Goal: Check status: Check status

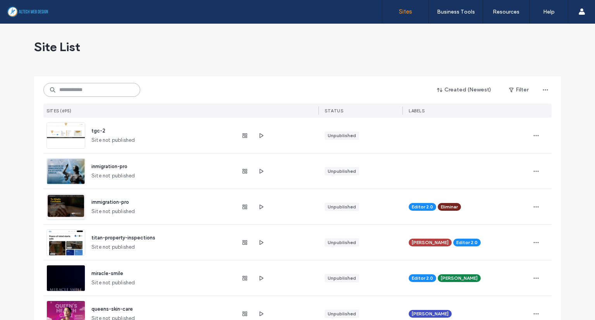
click at [110, 88] on input at bounding box center [91, 90] width 97 height 14
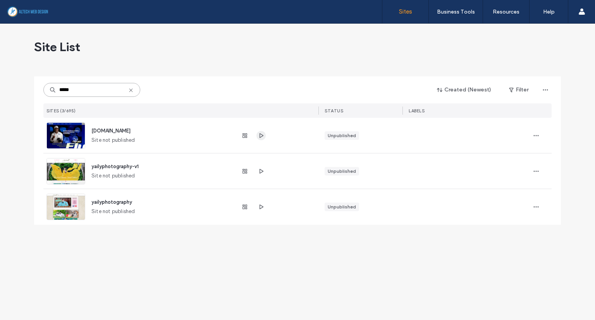
type input "*****"
click at [261, 135] on icon "button" at bounding box center [261, 136] width 6 height 6
click at [262, 169] on icon "button" at bounding box center [261, 171] width 6 height 6
click at [261, 206] on use "button" at bounding box center [262, 207] width 4 height 5
click at [132, 88] on icon at bounding box center [131, 90] width 6 height 6
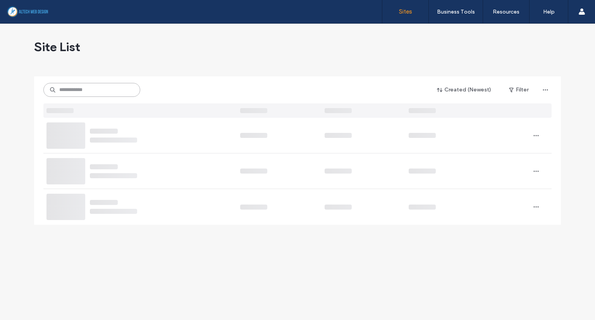
click at [110, 88] on input at bounding box center [91, 90] width 97 height 14
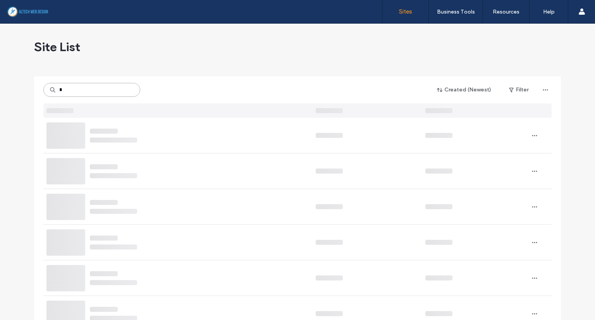
type input "*"
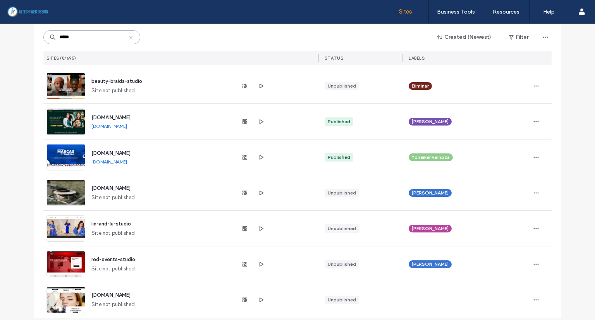
scroll to position [92, 0]
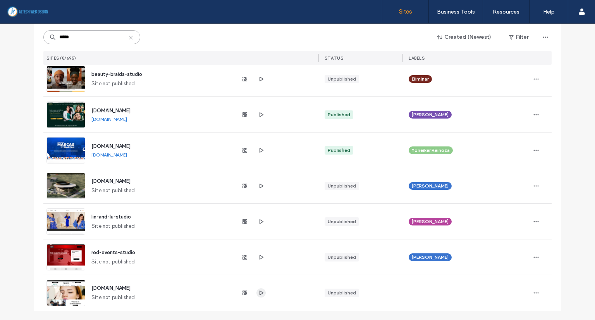
type input "*****"
click at [259, 296] on icon "button" at bounding box center [261, 293] width 6 height 6
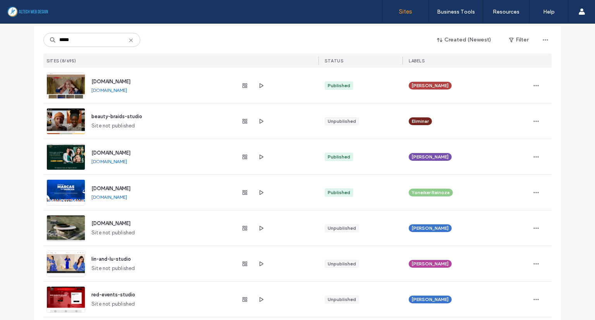
scroll to position [0, 0]
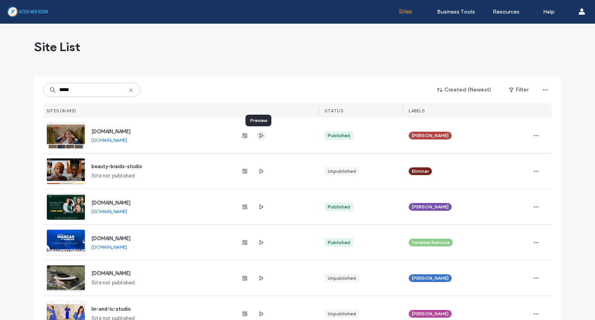
click at [258, 135] on icon "button" at bounding box center [261, 136] width 6 height 6
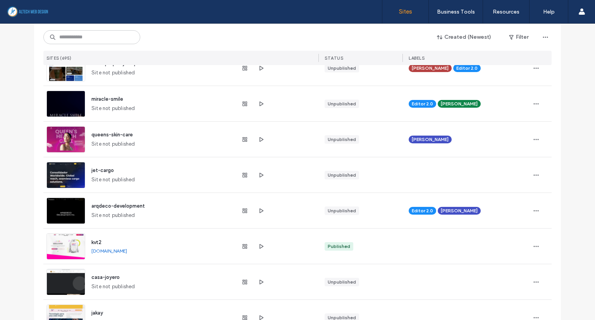
scroll to position [194, 0]
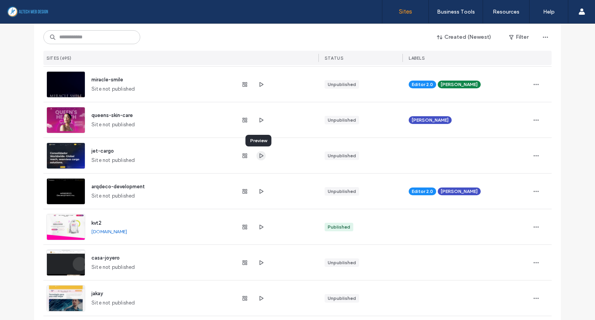
click at [260, 159] on span "button" at bounding box center [261, 155] width 9 height 9
